Goal: Task Accomplishment & Management: Use online tool/utility

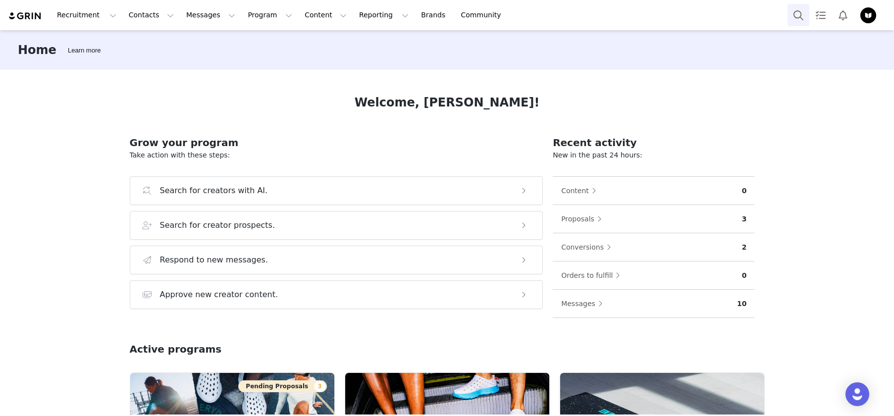
click at [794, 14] on button "Search" at bounding box center [799, 15] width 22 height 22
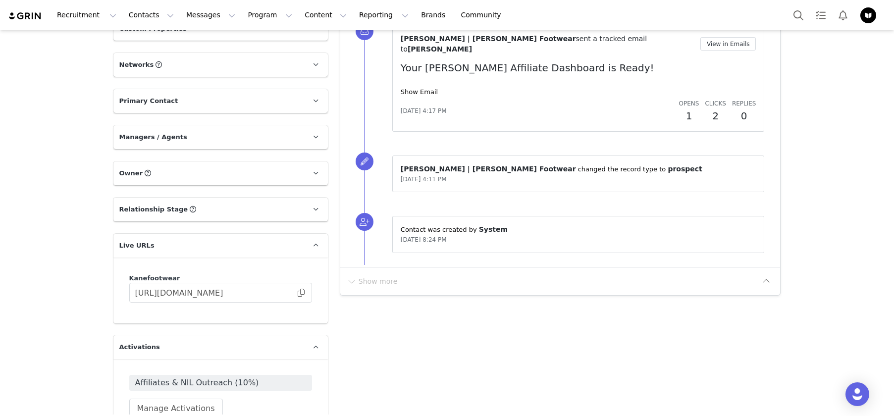
scroll to position [440, 0]
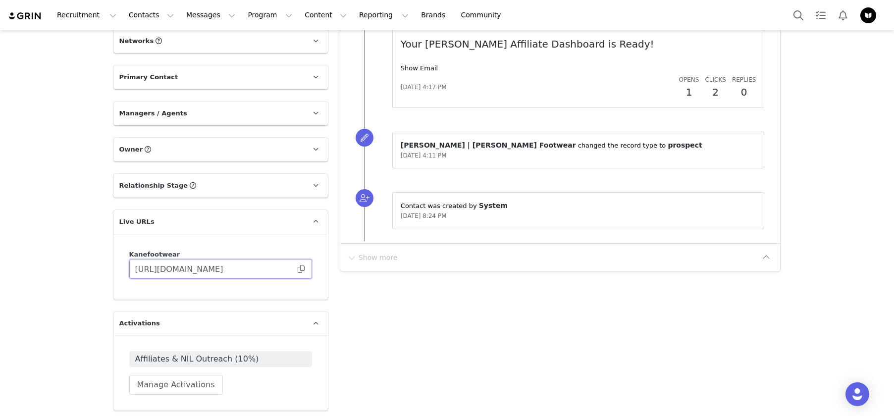
click at [302, 267] on input "[URL][DOMAIN_NAME]" at bounding box center [220, 269] width 183 height 20
click at [296, 269] on span at bounding box center [301, 269] width 10 height 0
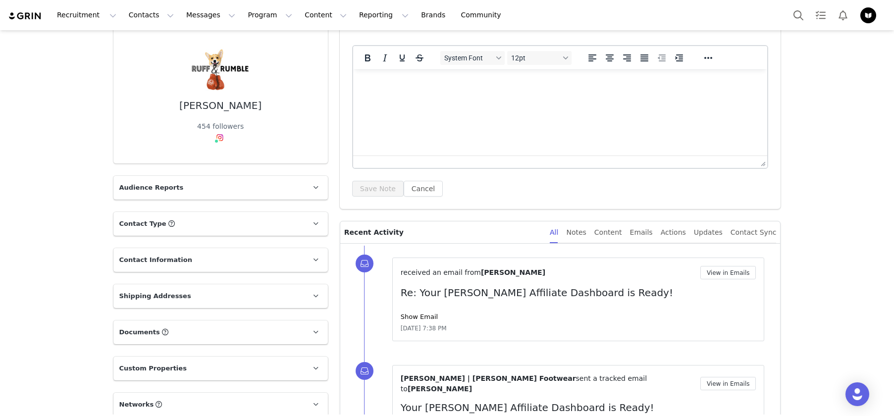
scroll to position [0, 0]
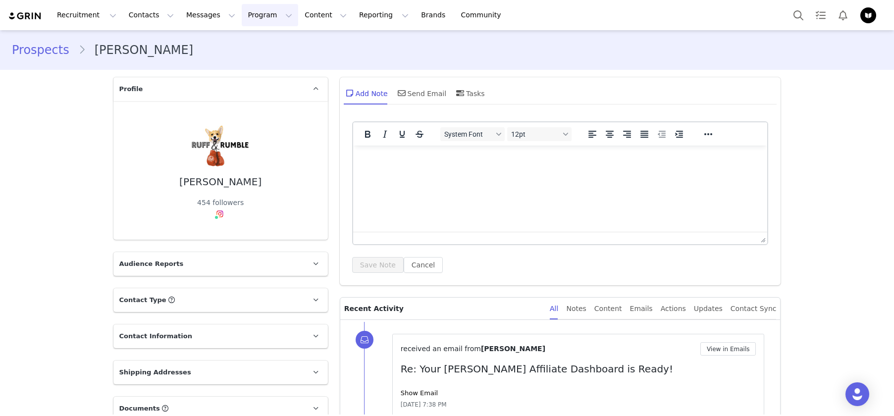
click at [242, 21] on button "Program Program" at bounding box center [270, 15] width 56 height 22
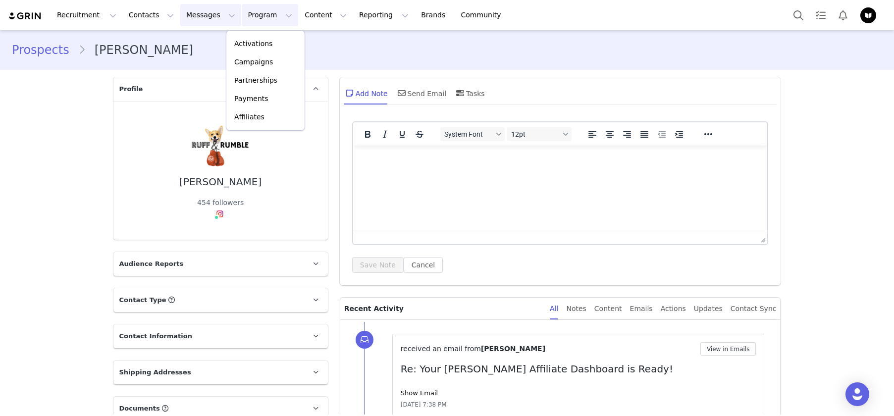
click at [209, 17] on button "Messages Messages" at bounding box center [210, 15] width 61 height 22
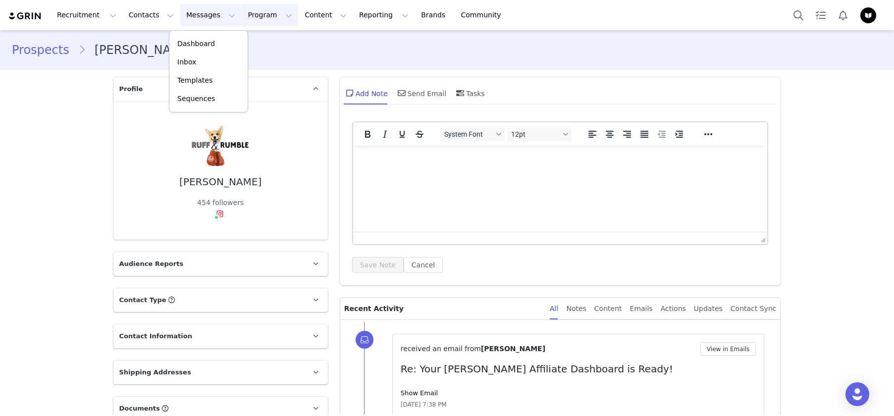
click at [242, 13] on button "Program Program" at bounding box center [270, 15] width 56 height 22
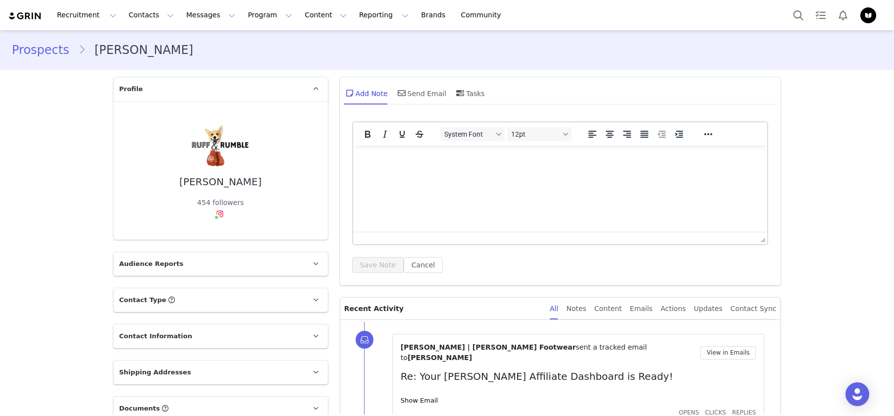
click at [146, 25] on button "Contacts Contacts" at bounding box center [151, 15] width 57 height 22
click at [162, 83] on div "Applicants" at bounding box center [155, 80] width 66 height 10
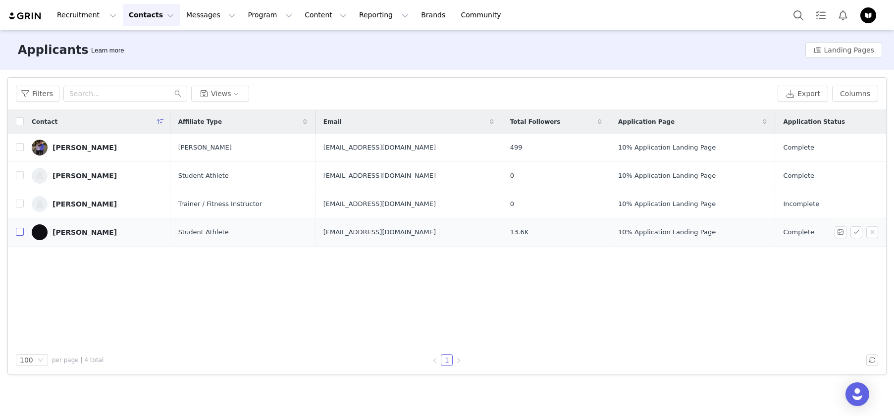
click at [21, 231] on input "checkbox" at bounding box center [20, 232] width 8 height 8
checkbox input "true"
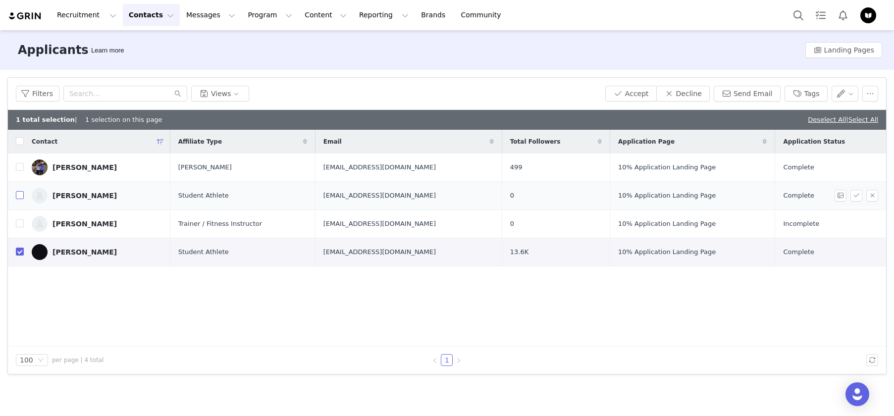
click at [24, 195] on td "[PERSON_NAME]" at bounding box center [97, 196] width 147 height 28
click at [21, 194] on input "checkbox" at bounding box center [20, 195] width 8 height 8
checkbox input "true"
click at [21, 169] on input "checkbox" at bounding box center [20, 167] width 8 height 8
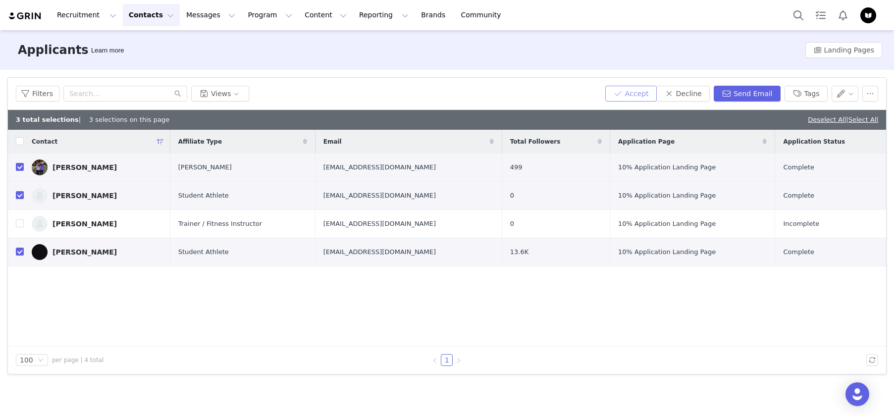
click at [641, 91] on button "Accept" at bounding box center [631, 94] width 52 height 16
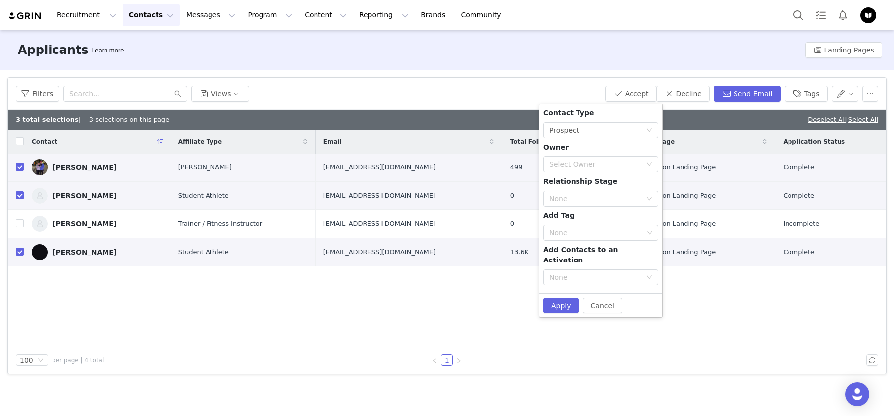
click at [637, 256] on div "Contact Type None Prospect Owner Select Owner Relationship Stage None Add Tag N…" at bounding box center [601, 198] width 115 height 181
click at [638, 273] on div "None" at bounding box center [595, 278] width 92 height 10
click at [642, 321] on li "Affiliates & NIL Outreach (10%)" at bounding box center [601, 319] width 115 height 16
click at [563, 298] on button "Apply" at bounding box center [562, 306] width 36 height 16
checkbox input "false"
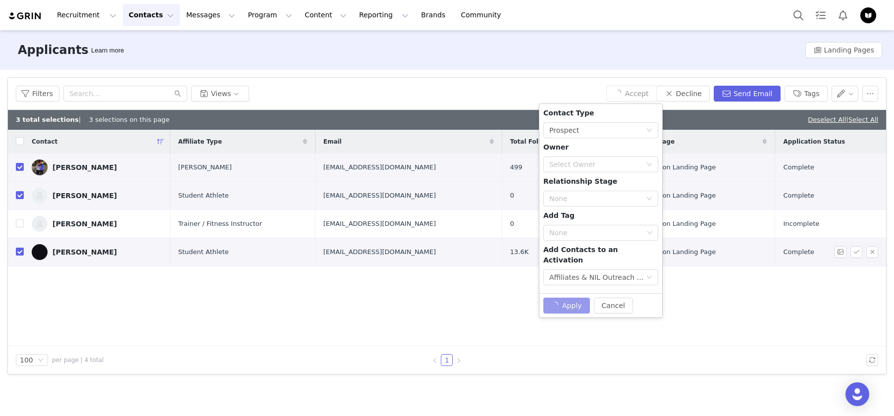
checkbox input "false"
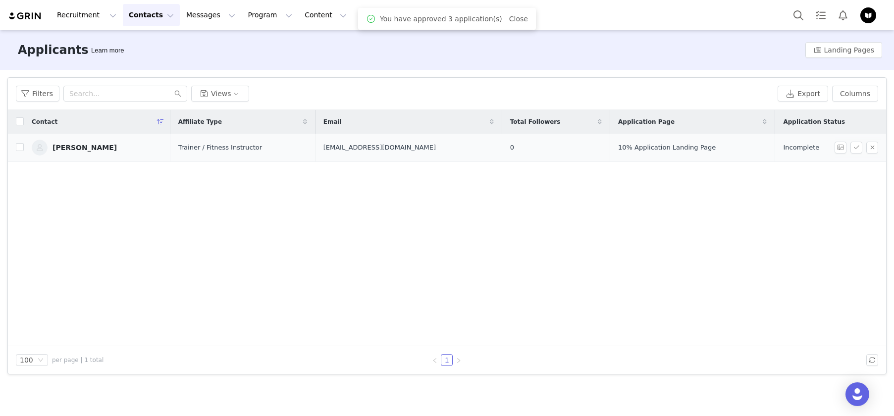
click at [14, 149] on td at bounding box center [16, 148] width 16 height 28
click at [20, 148] on input "checkbox" at bounding box center [20, 147] width 8 height 8
checkbox input "true"
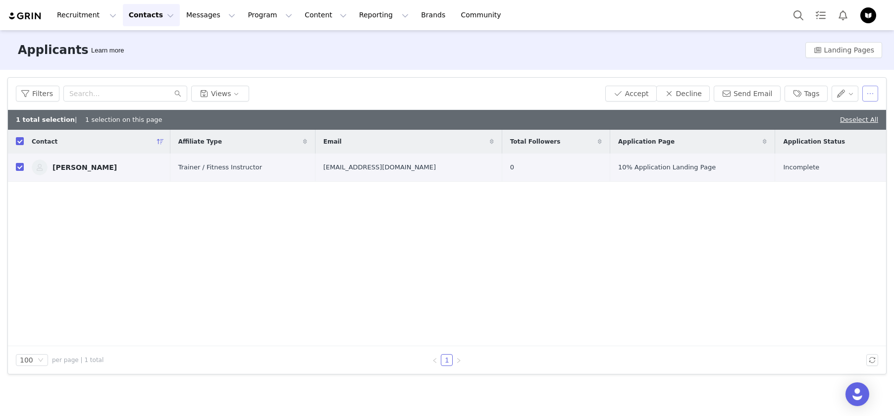
click at [865, 98] on button "button" at bounding box center [871, 94] width 16 height 16
click at [857, 133] on span "Delete" at bounding box center [863, 129] width 23 height 11
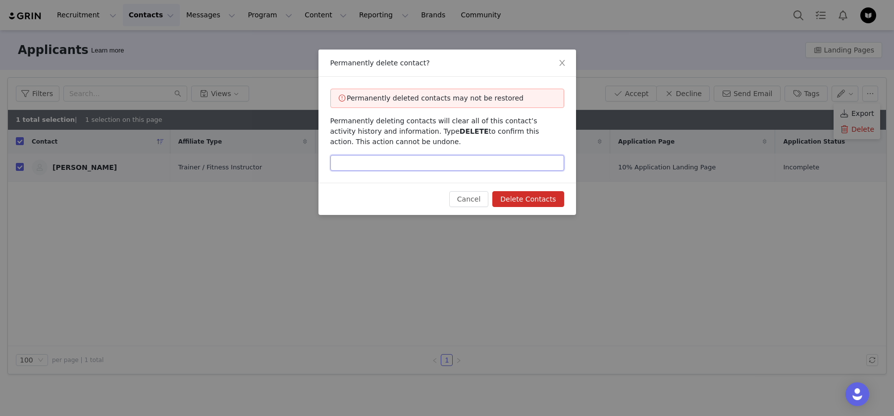
click at [525, 165] on input "text" at bounding box center [447, 163] width 234 height 16
type input "DELETE"
click at [546, 201] on button "Delete Contacts" at bounding box center [528, 199] width 71 height 16
checkbox input "false"
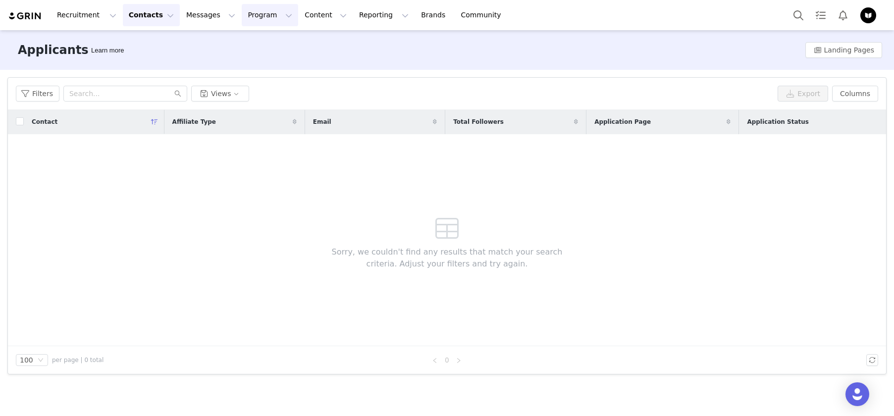
click at [259, 10] on button "Program Program" at bounding box center [270, 15] width 56 height 22
click at [266, 37] on link "Activations" at bounding box center [265, 44] width 78 height 18
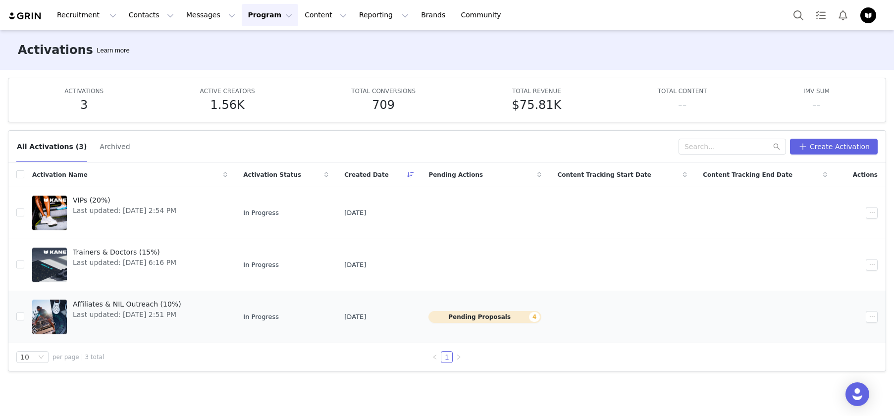
click at [141, 301] on span "Affiliates & NIL Outreach (10%)" at bounding box center [127, 304] width 109 height 10
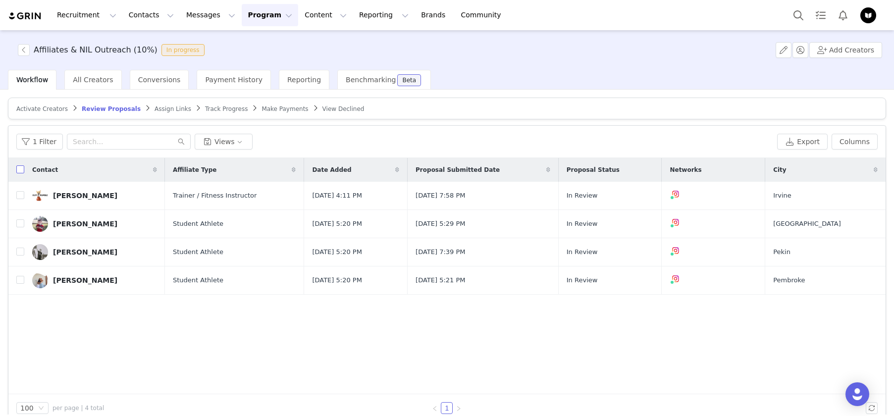
click at [17, 168] on input "checkbox" at bounding box center [20, 169] width 8 height 8
checkbox input "true"
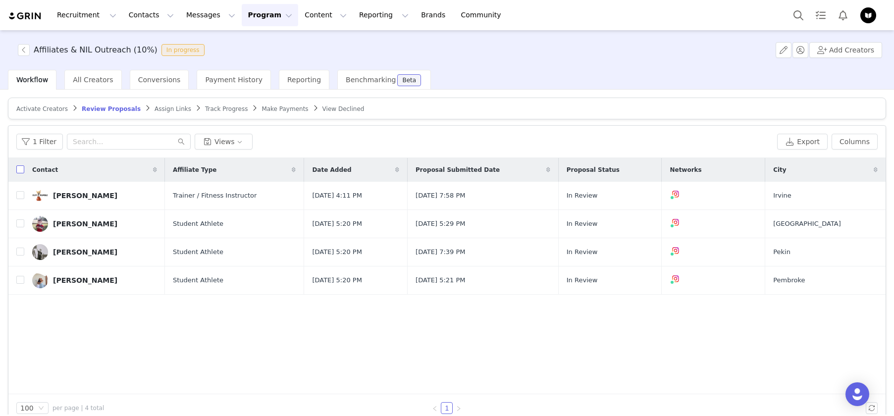
checkbox input "true"
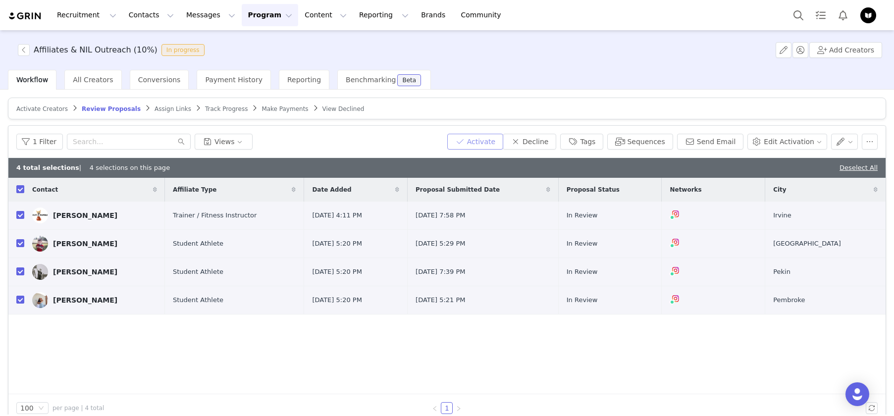
click at [475, 138] on button "Activate" at bounding box center [475, 142] width 56 height 16
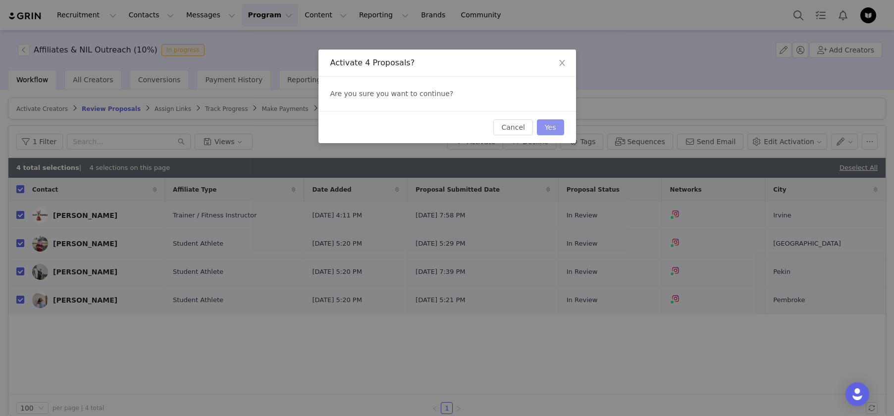
click at [546, 127] on button "Yes" at bounding box center [550, 127] width 27 height 16
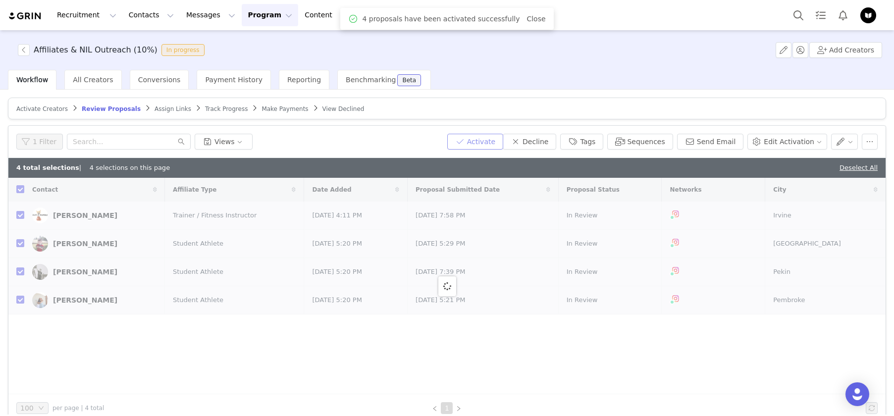
checkbox input "false"
